Goal: Transaction & Acquisition: Purchase product/service

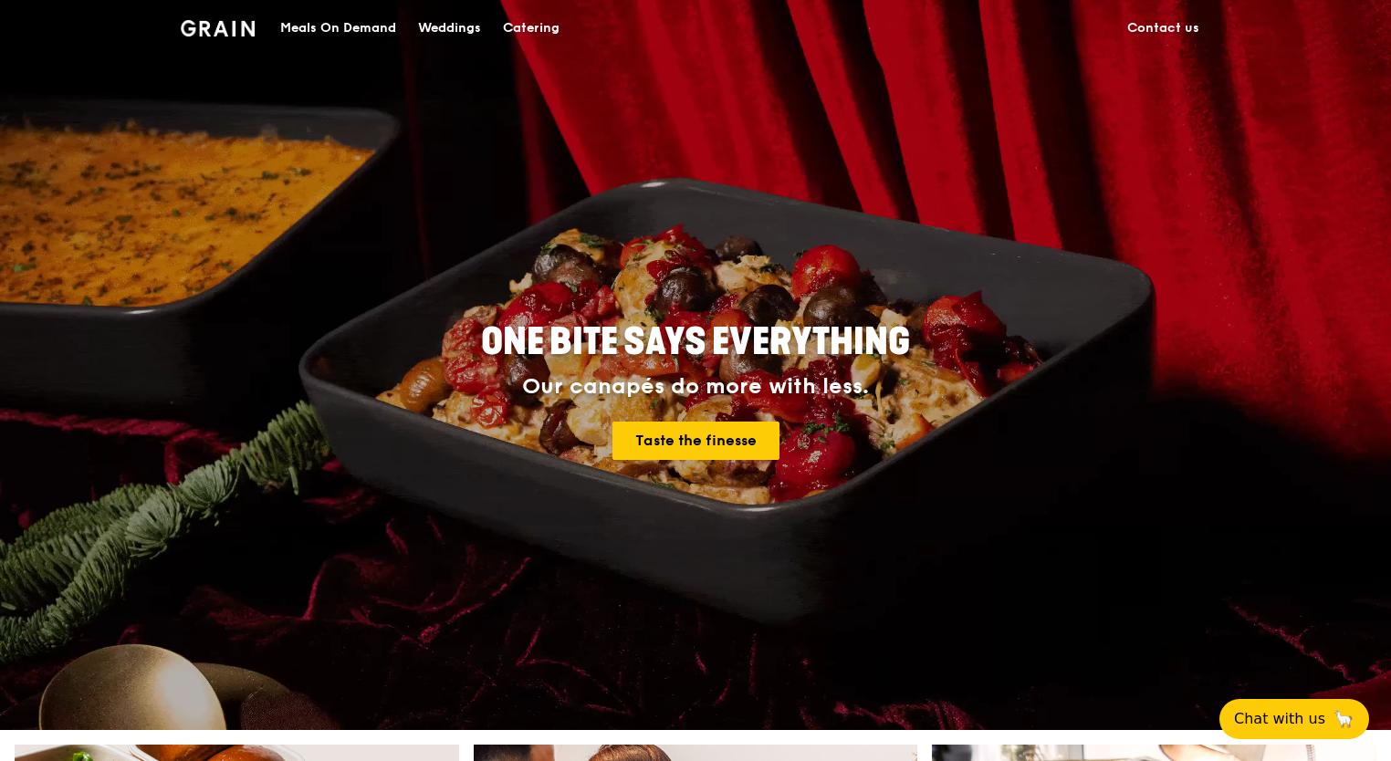
drag, startPoint x: 1388, startPoint y: 137, endPoint x: 1382, endPoint y: 239, distance: 102.3
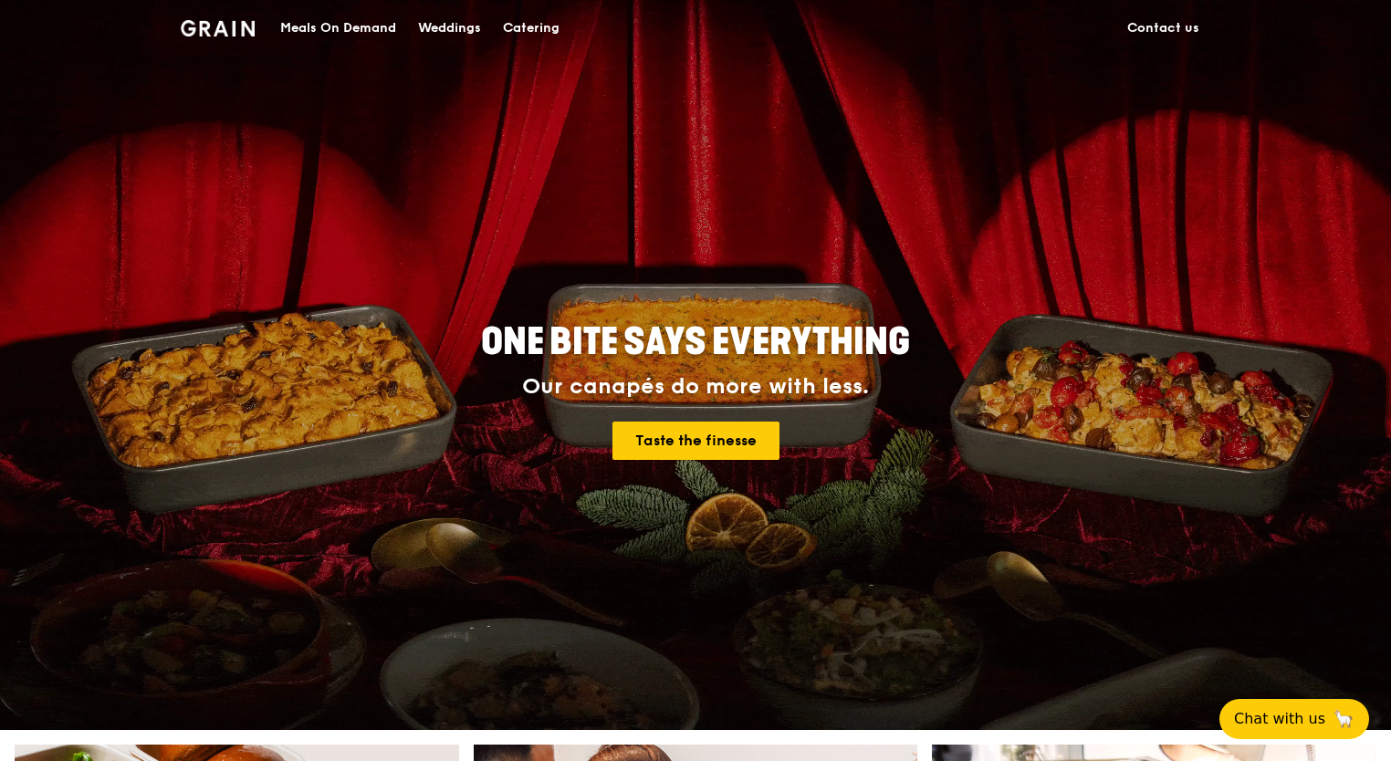
click at [1382, 239] on div "ONE BITE SAYS EVERYTHING Our canapés do more with less. Taste the finesse" at bounding box center [695, 365] width 1391 height 730
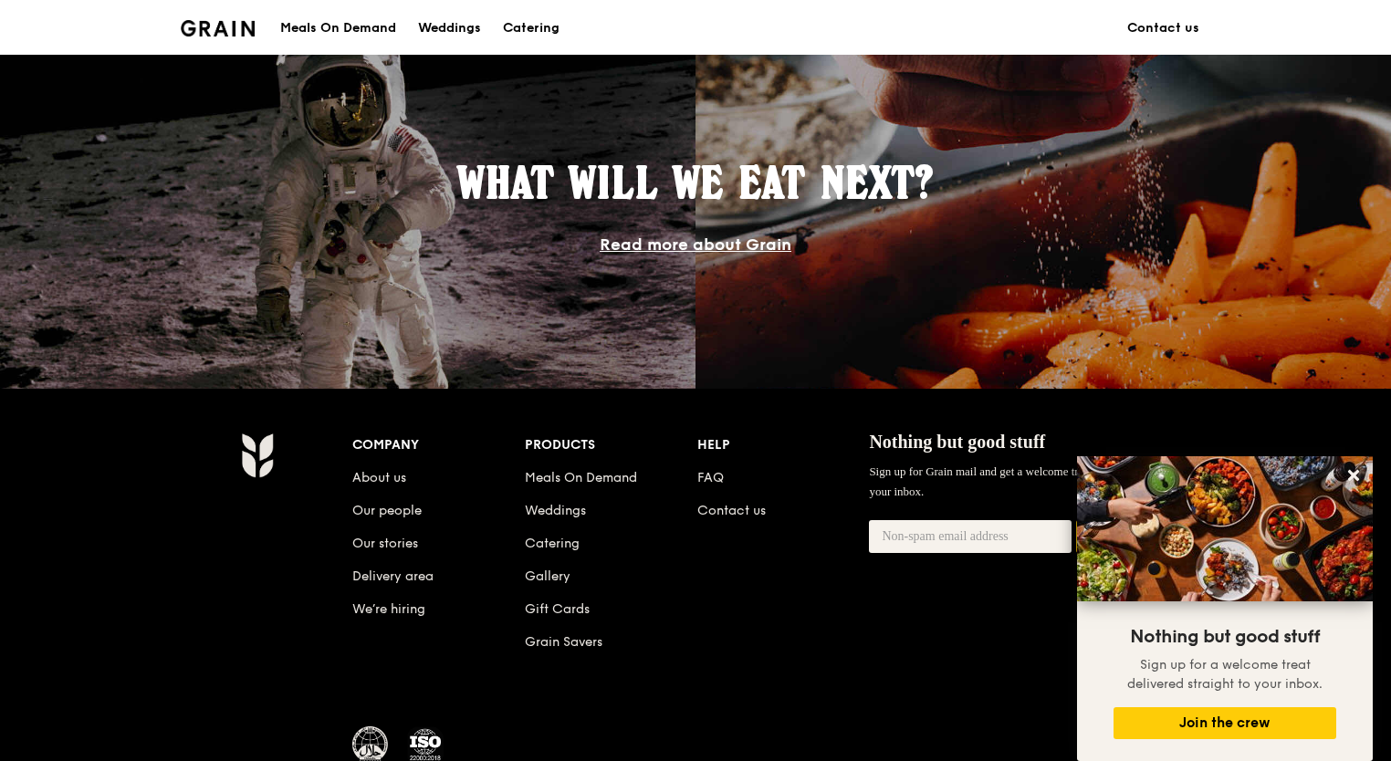
scroll to position [1574, 0]
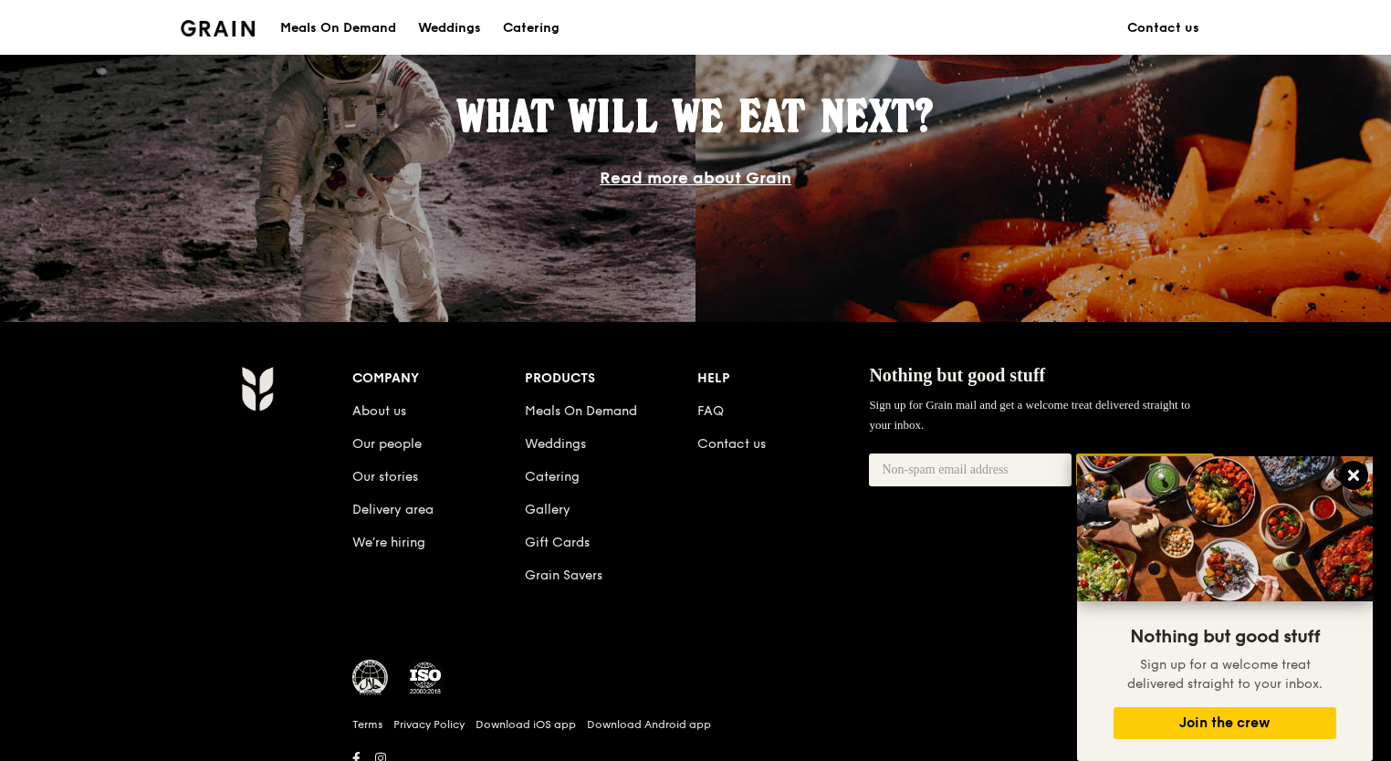
click at [1352, 474] on icon at bounding box center [1353, 475] width 11 height 11
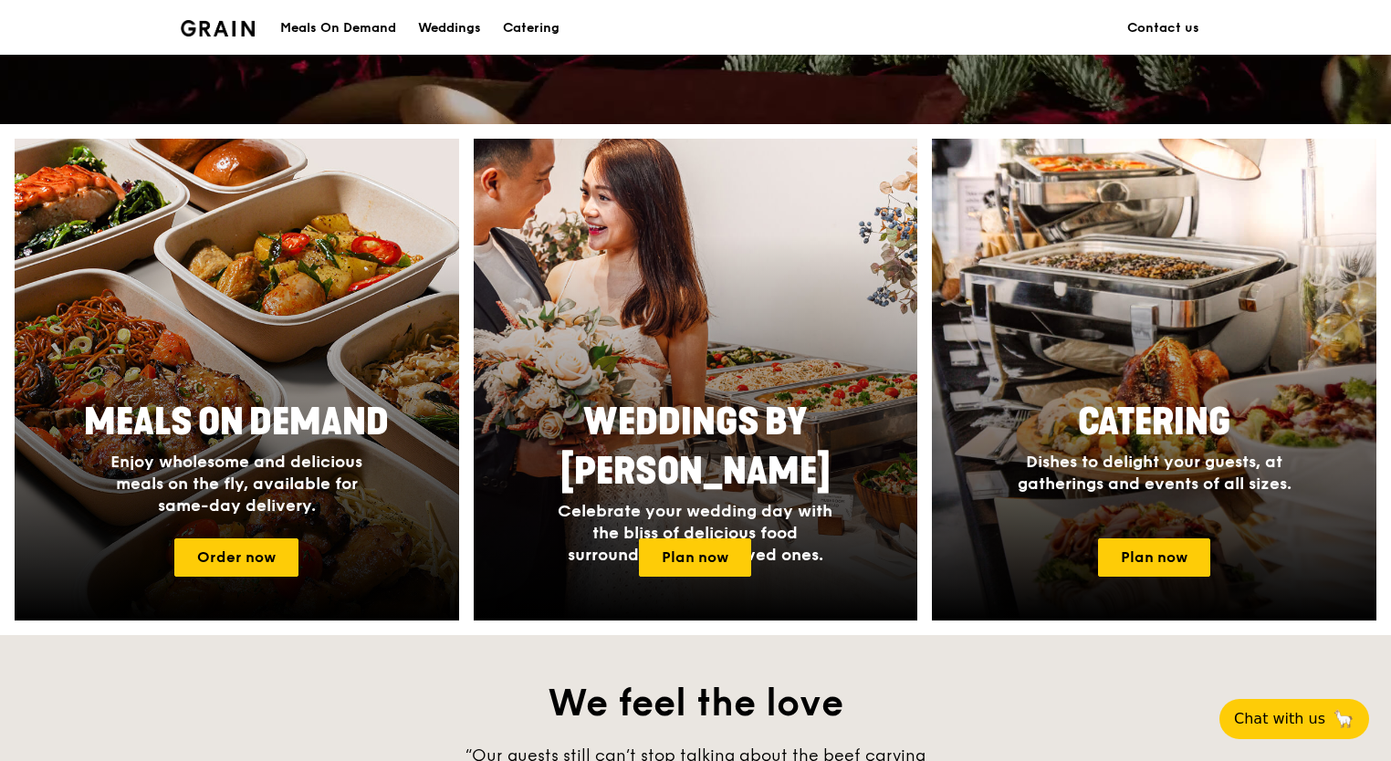
scroll to position [588, 0]
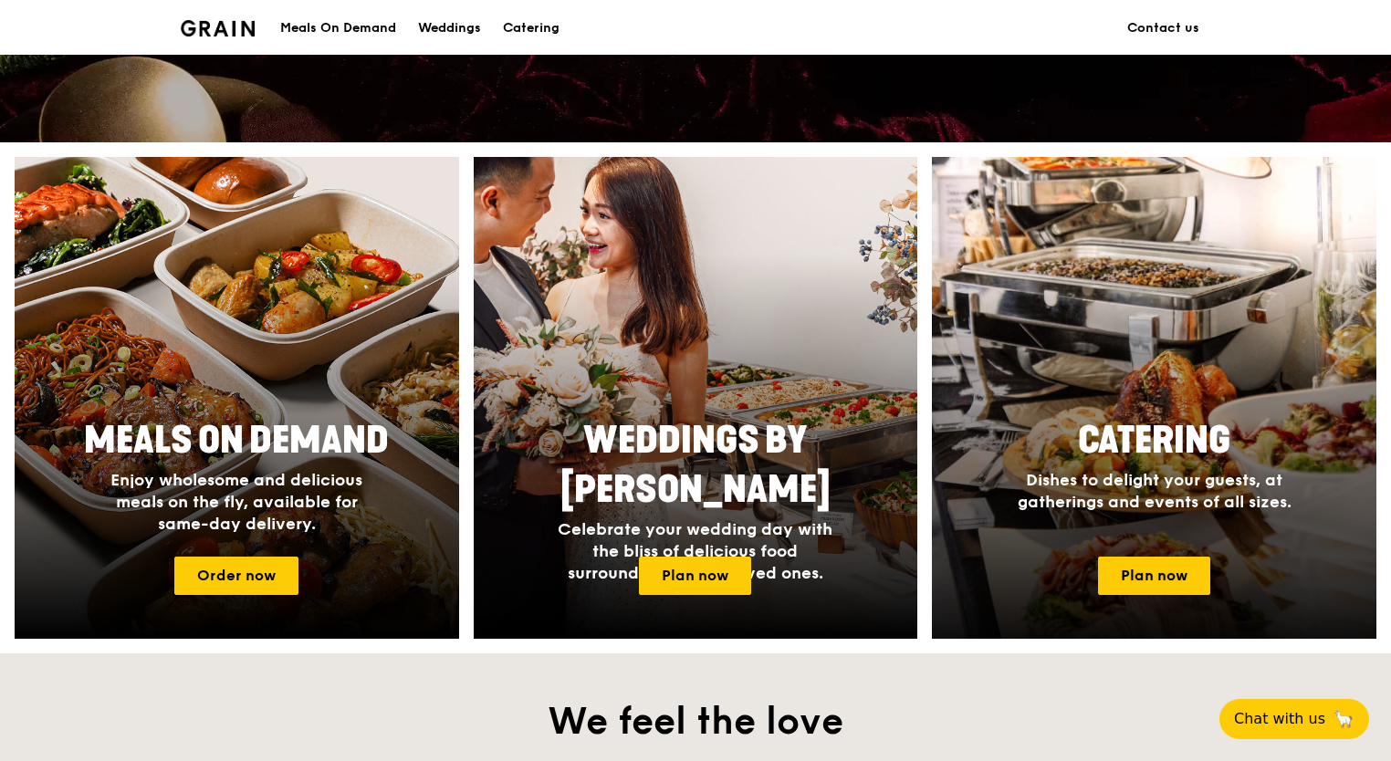
click at [1195, 369] on div at bounding box center [1154, 398] width 488 height 530
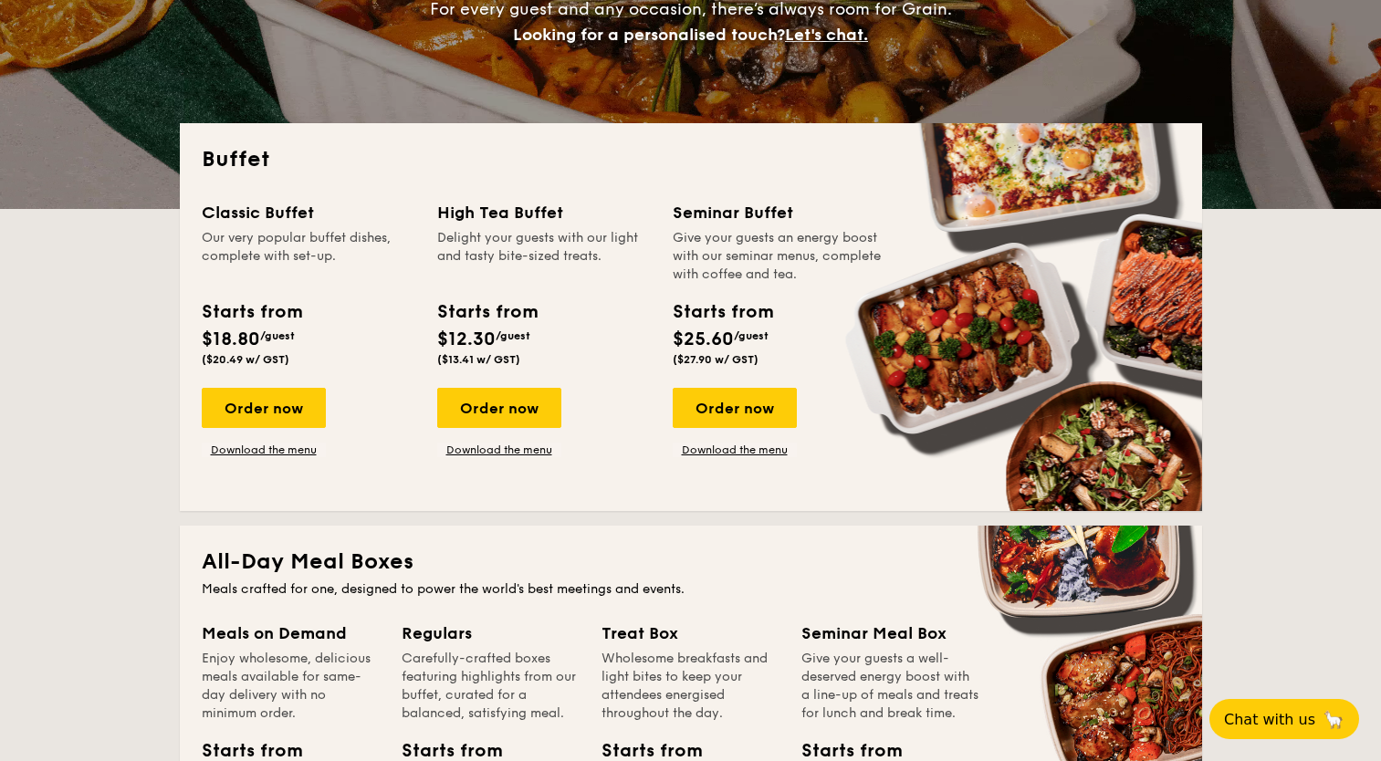
scroll to position [316, 0]
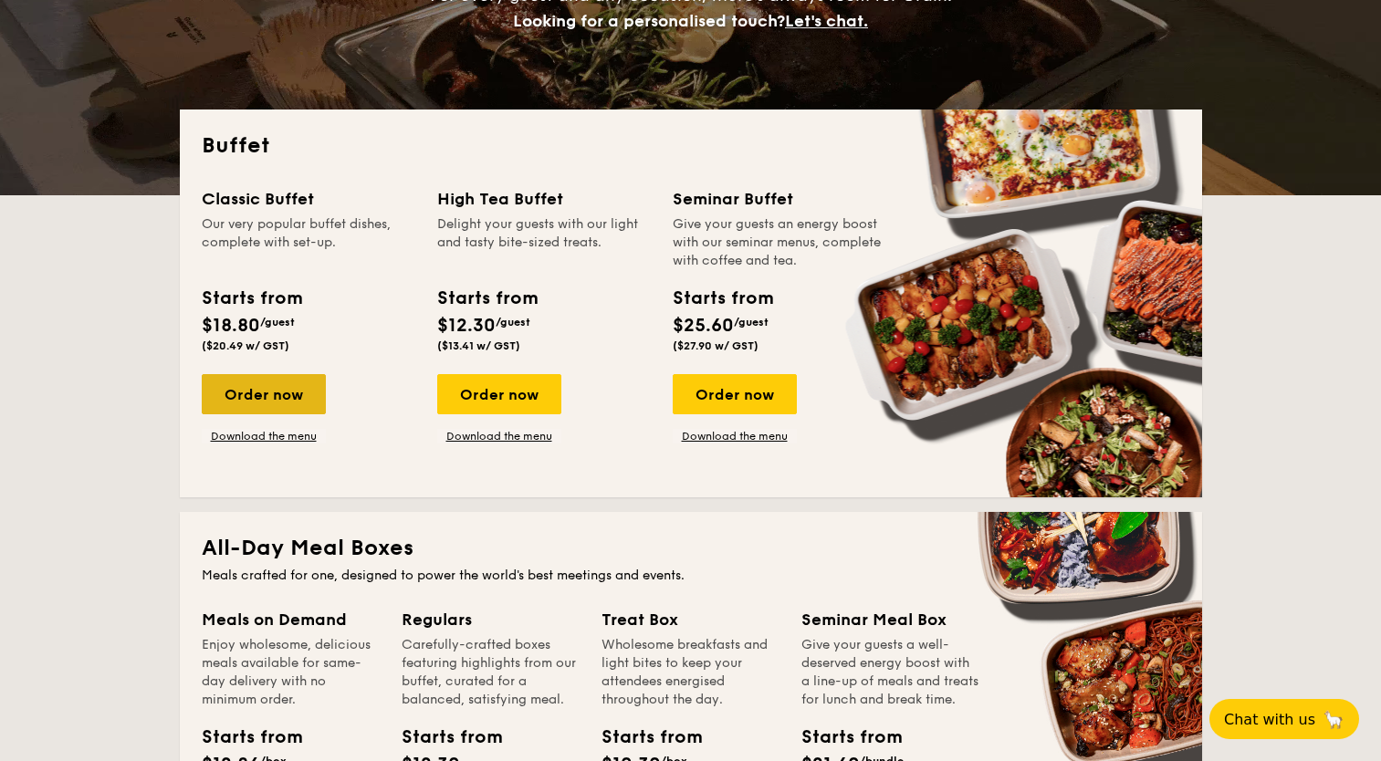
click at [274, 379] on div "Order now" at bounding box center [264, 394] width 124 height 40
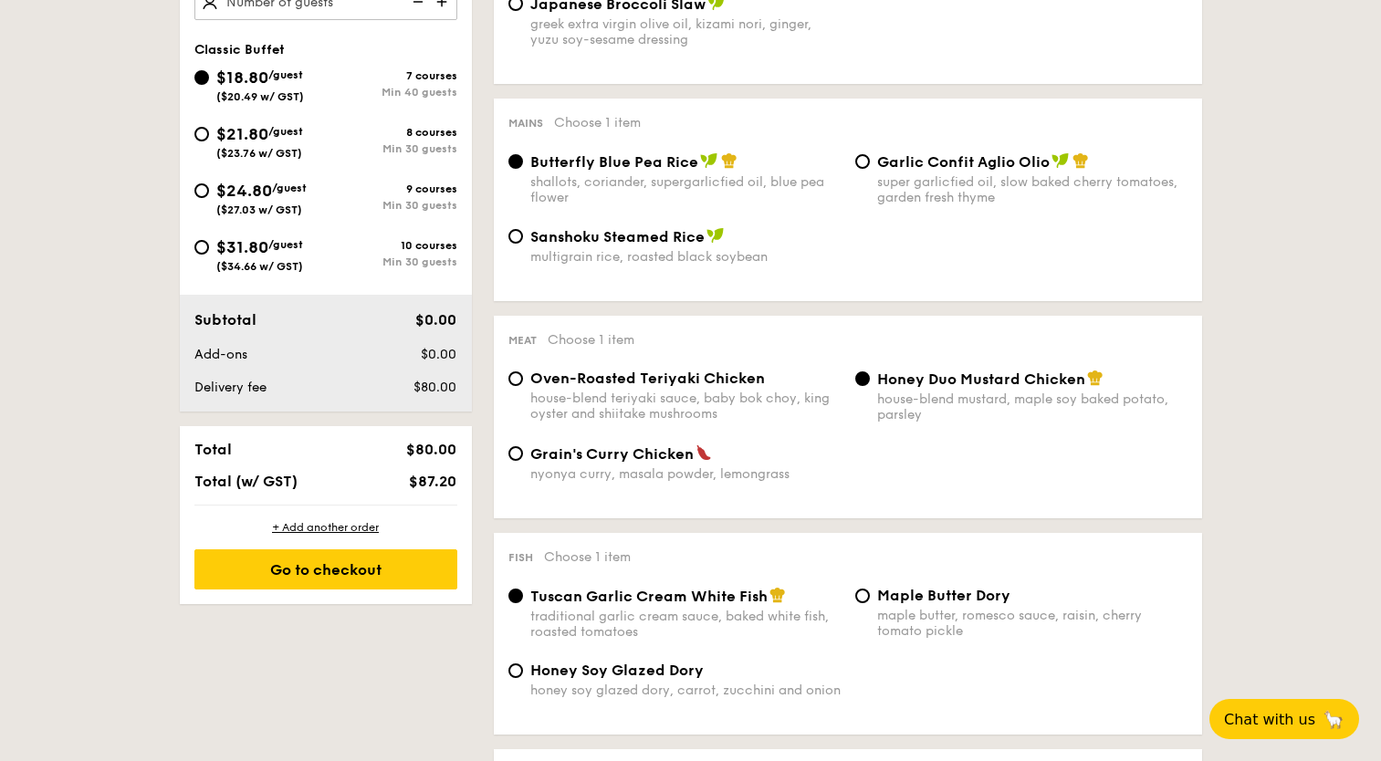
scroll to position [278, 0]
